Goal: Navigation & Orientation: Find specific page/section

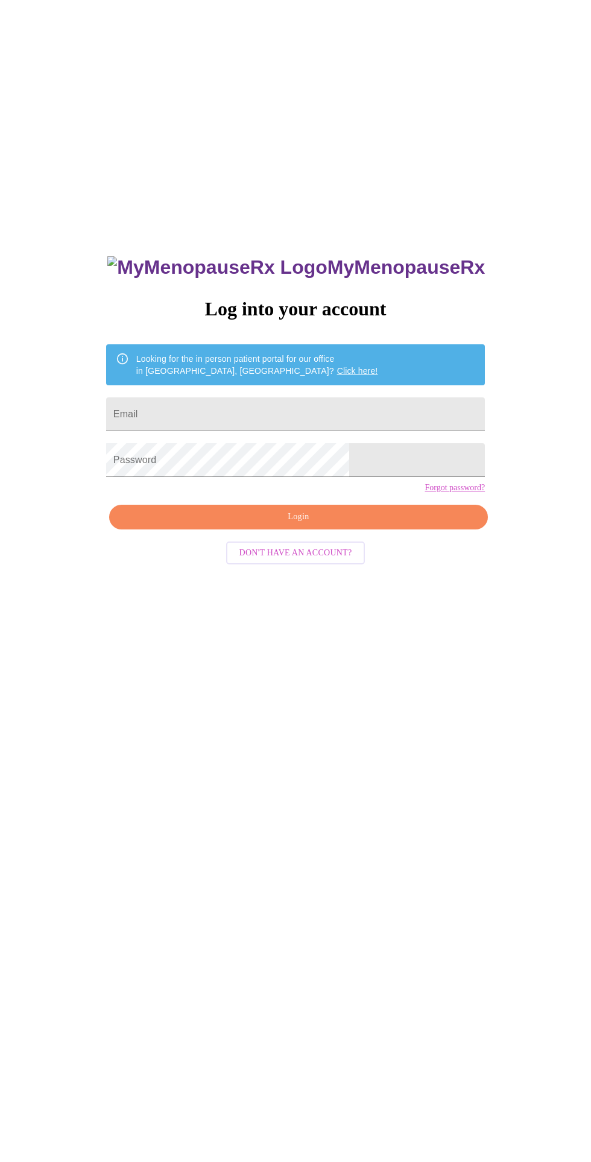
click at [336, 431] on input "Email" at bounding box center [295, 414] width 379 height 34
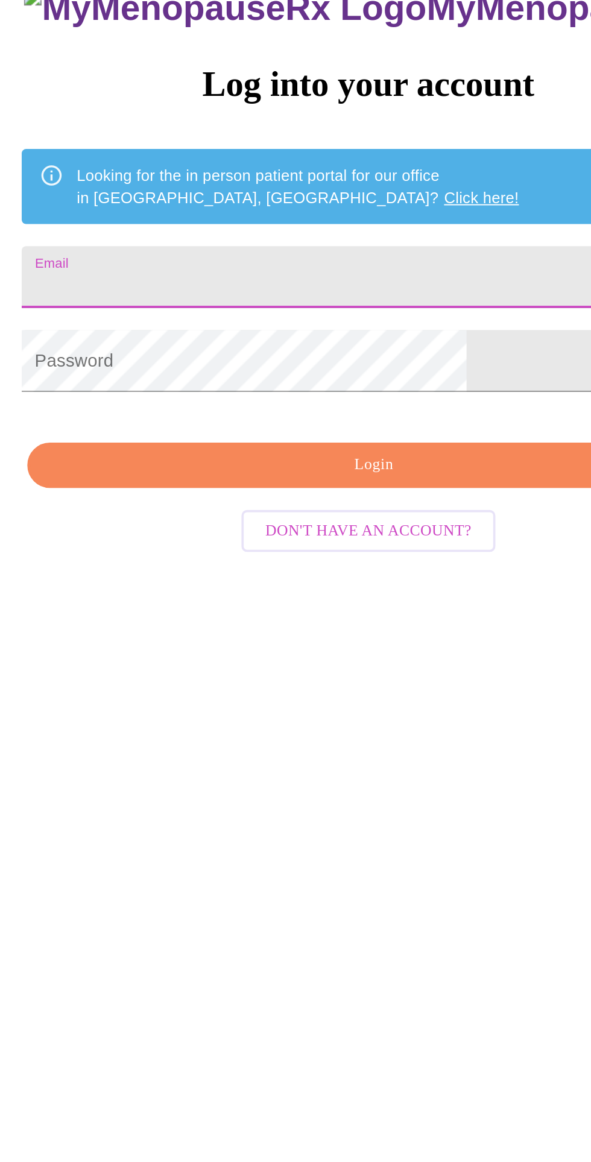
type input "amandalmonahan@gmail.com"
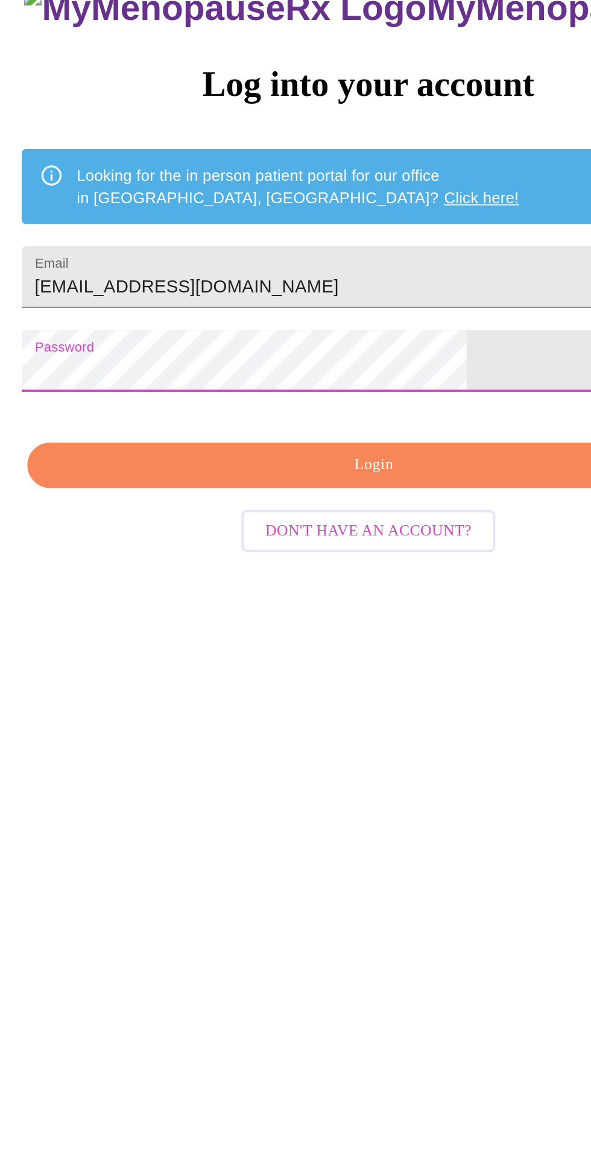
click at [273, 525] on span "Login" at bounding box center [298, 517] width 351 height 15
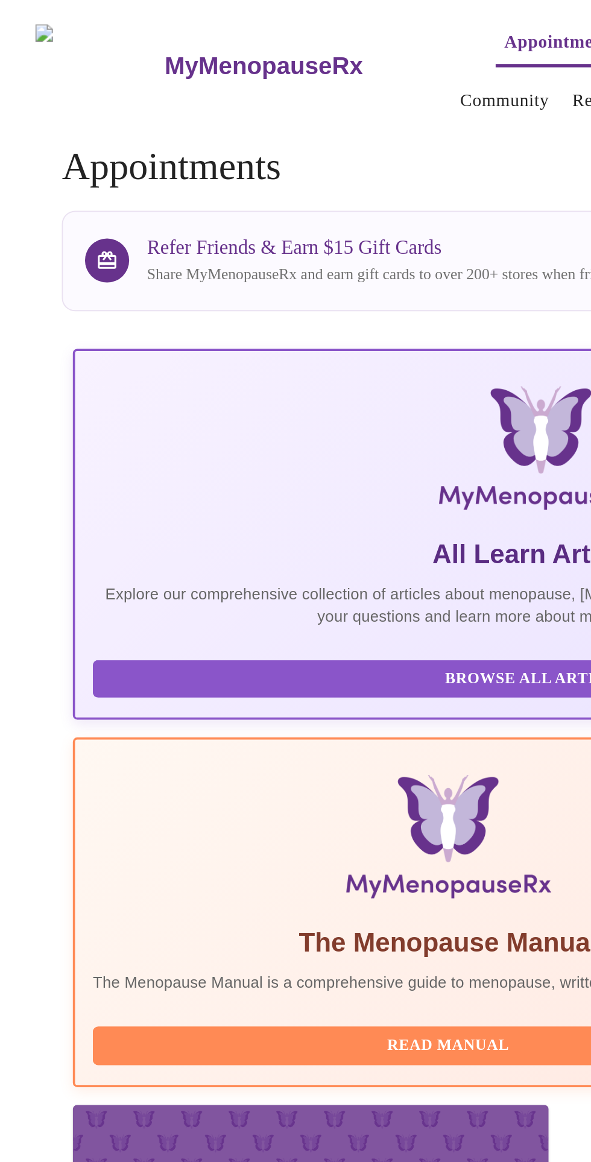
scroll to position [0, 736]
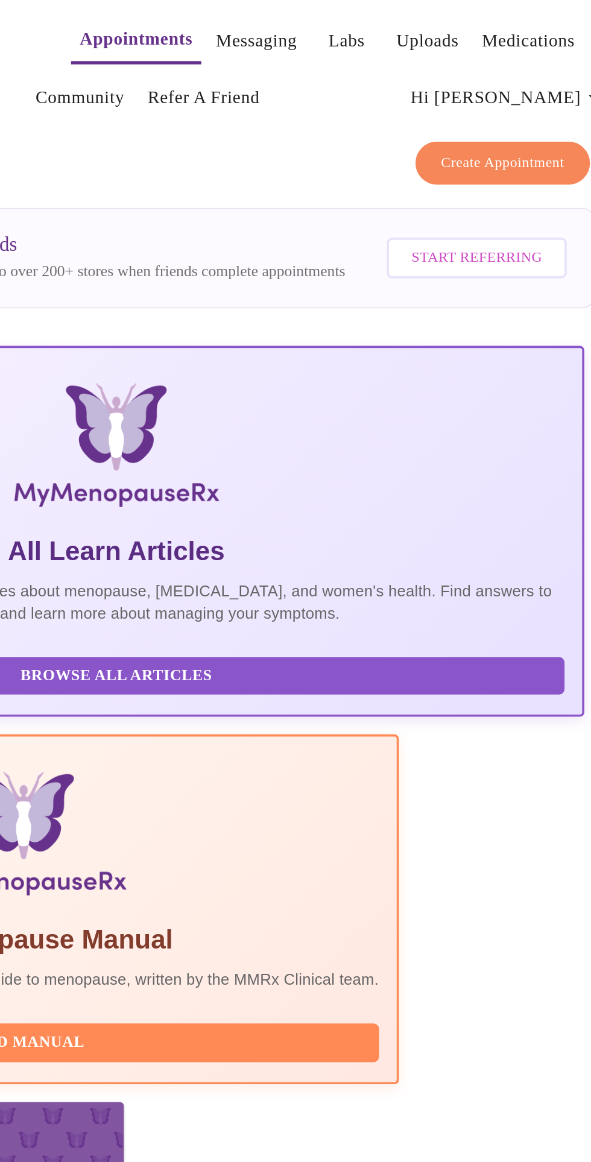
click at [520, 48] on span "Hi [PERSON_NAME]" at bounding box center [509, 54] width 107 height 17
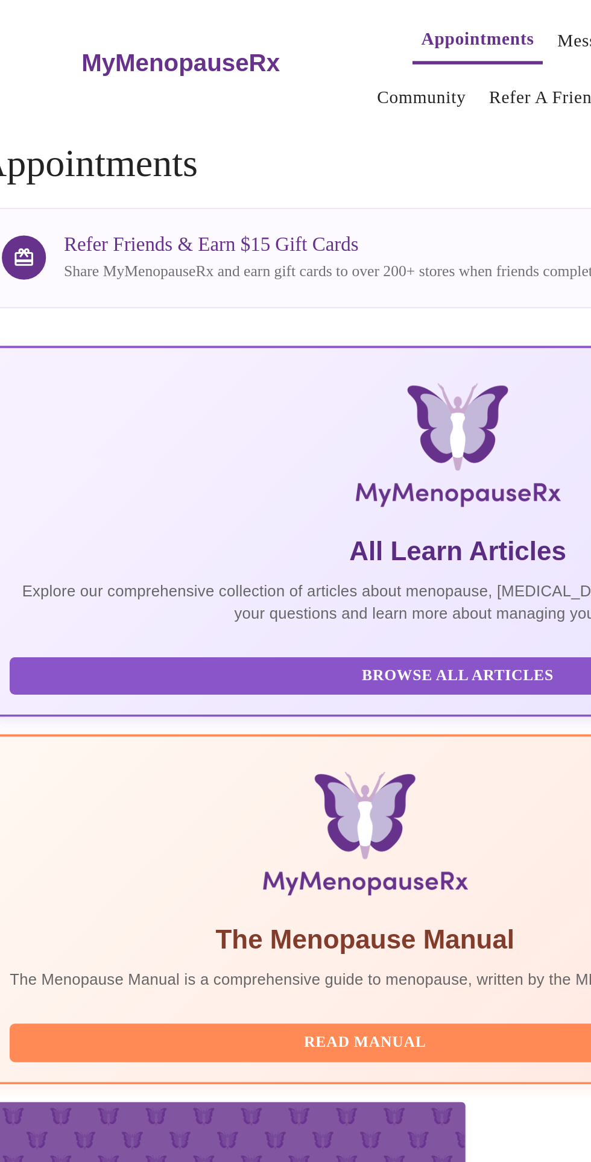
click at [153, 340] on div at bounding box center [295, 581] width 591 height 1162
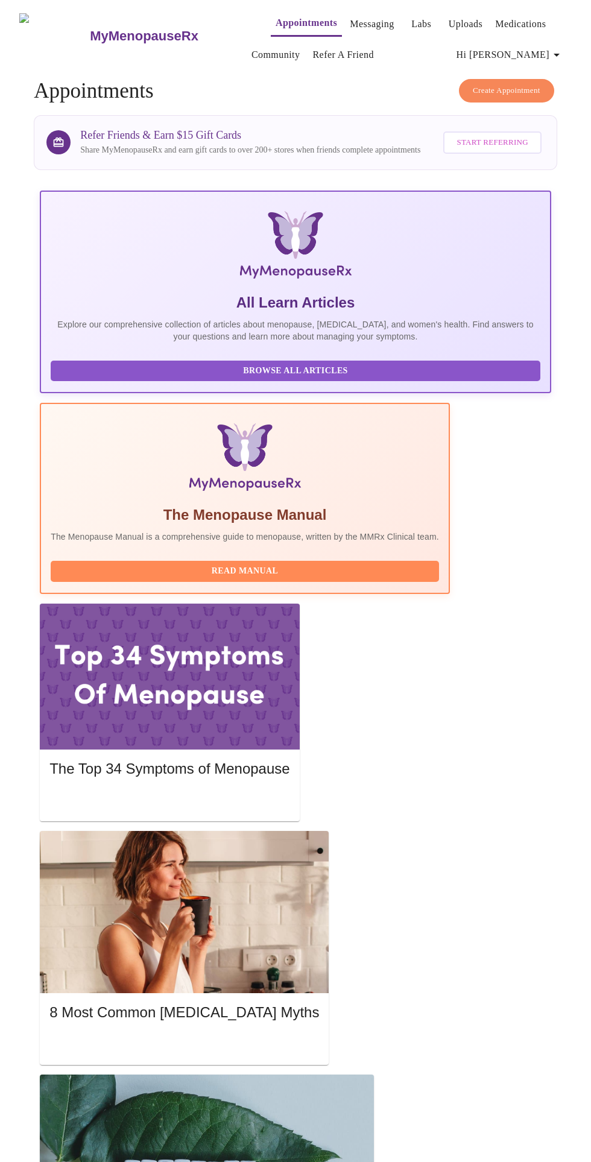
scroll to position [0, 0]
click at [145, 343] on p "Explore our comprehensive collection of articles about menopause, [MEDICAL_DATA…" at bounding box center [296, 330] width 490 height 24
click at [127, 379] on span "Browse All Articles" at bounding box center [296, 371] width 466 height 15
